Goal: Navigation & Orientation: Find specific page/section

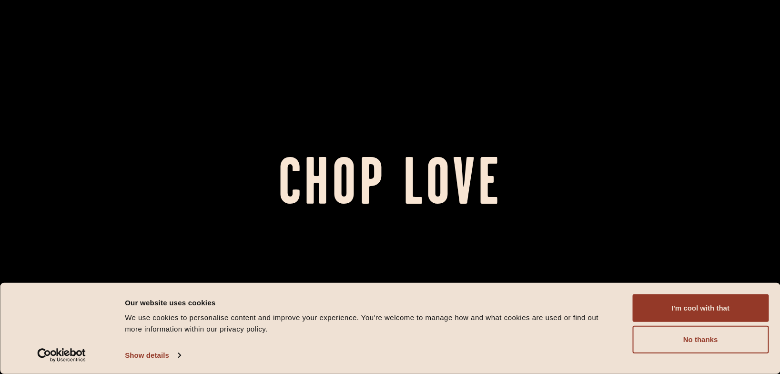
scroll to position [8, 0]
click at [726, 337] on button "No thanks" at bounding box center [701, 340] width 136 height 28
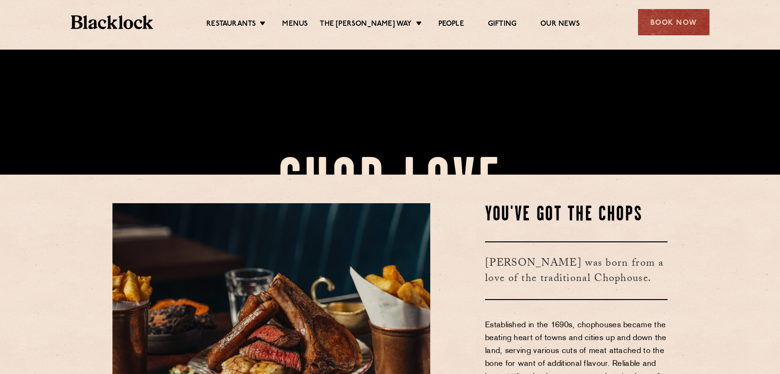
scroll to position [200, 0]
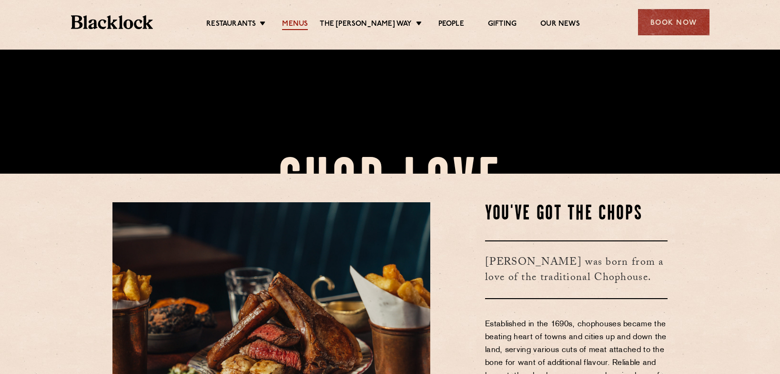
click at [304, 21] on link "Menus" at bounding box center [295, 25] width 26 height 10
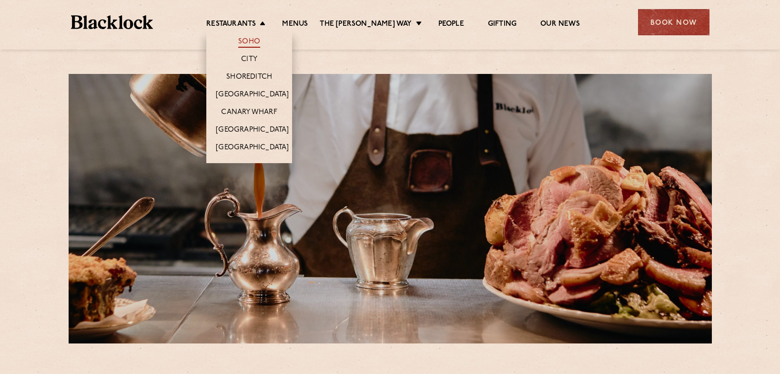
click at [254, 38] on link "Soho" at bounding box center [249, 42] width 22 height 10
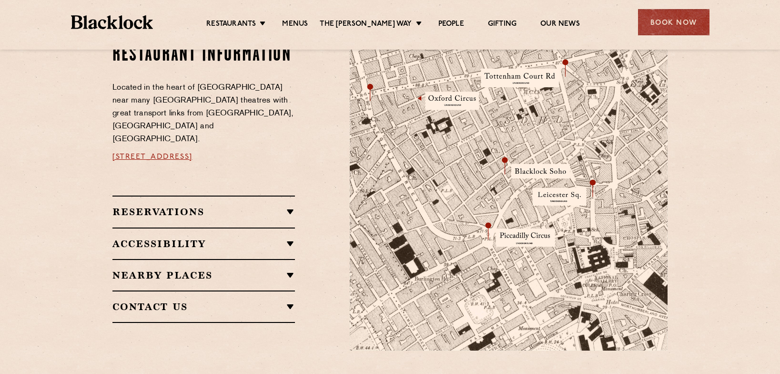
scroll to position [594, 0]
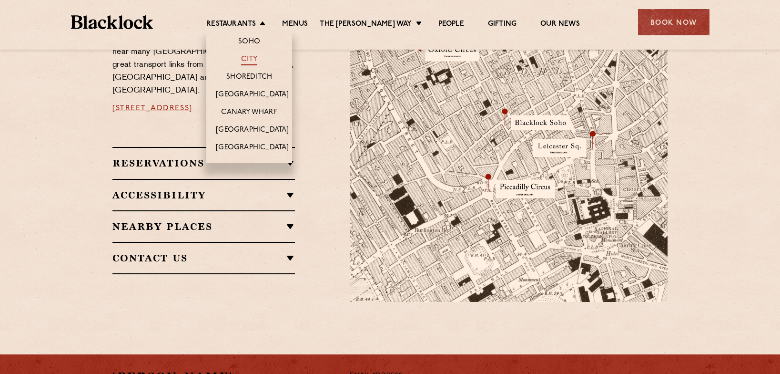
click at [256, 60] on link "City" at bounding box center [249, 60] width 16 height 10
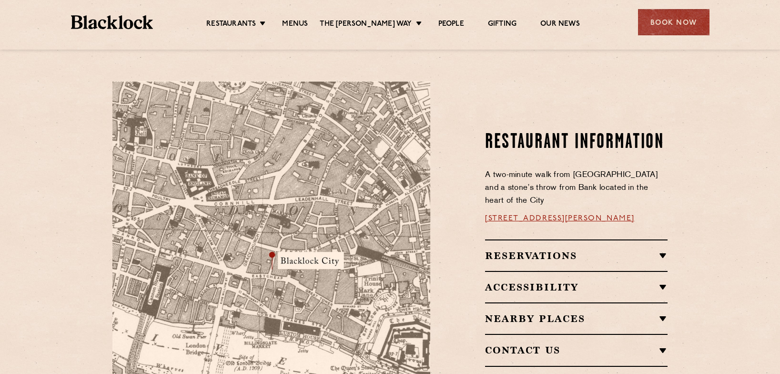
scroll to position [498, 0]
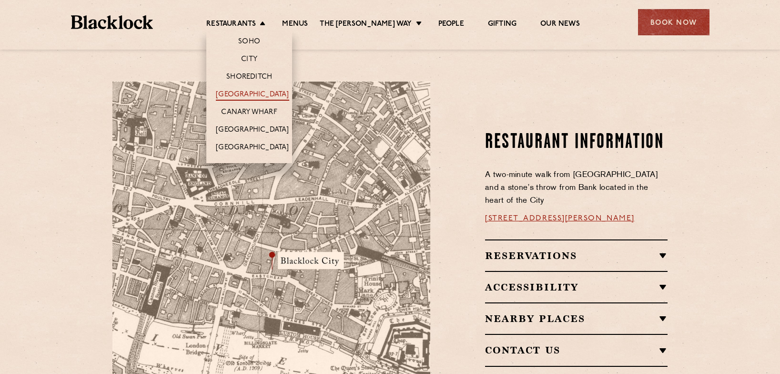
click at [257, 94] on link "[GEOGRAPHIC_DATA]" at bounding box center [252, 95] width 73 height 10
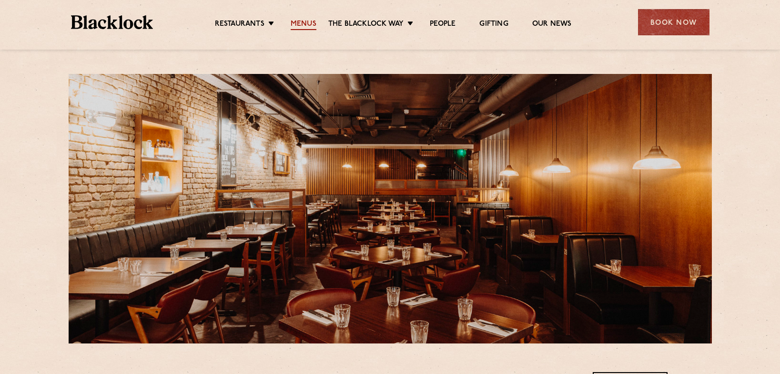
click at [307, 23] on link "Menus" at bounding box center [304, 25] width 26 height 10
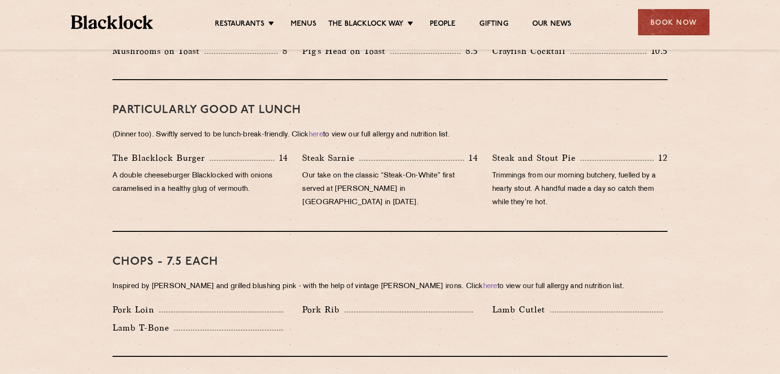
scroll to position [582, 0]
